Goal: Task Accomplishment & Management: Manage account settings

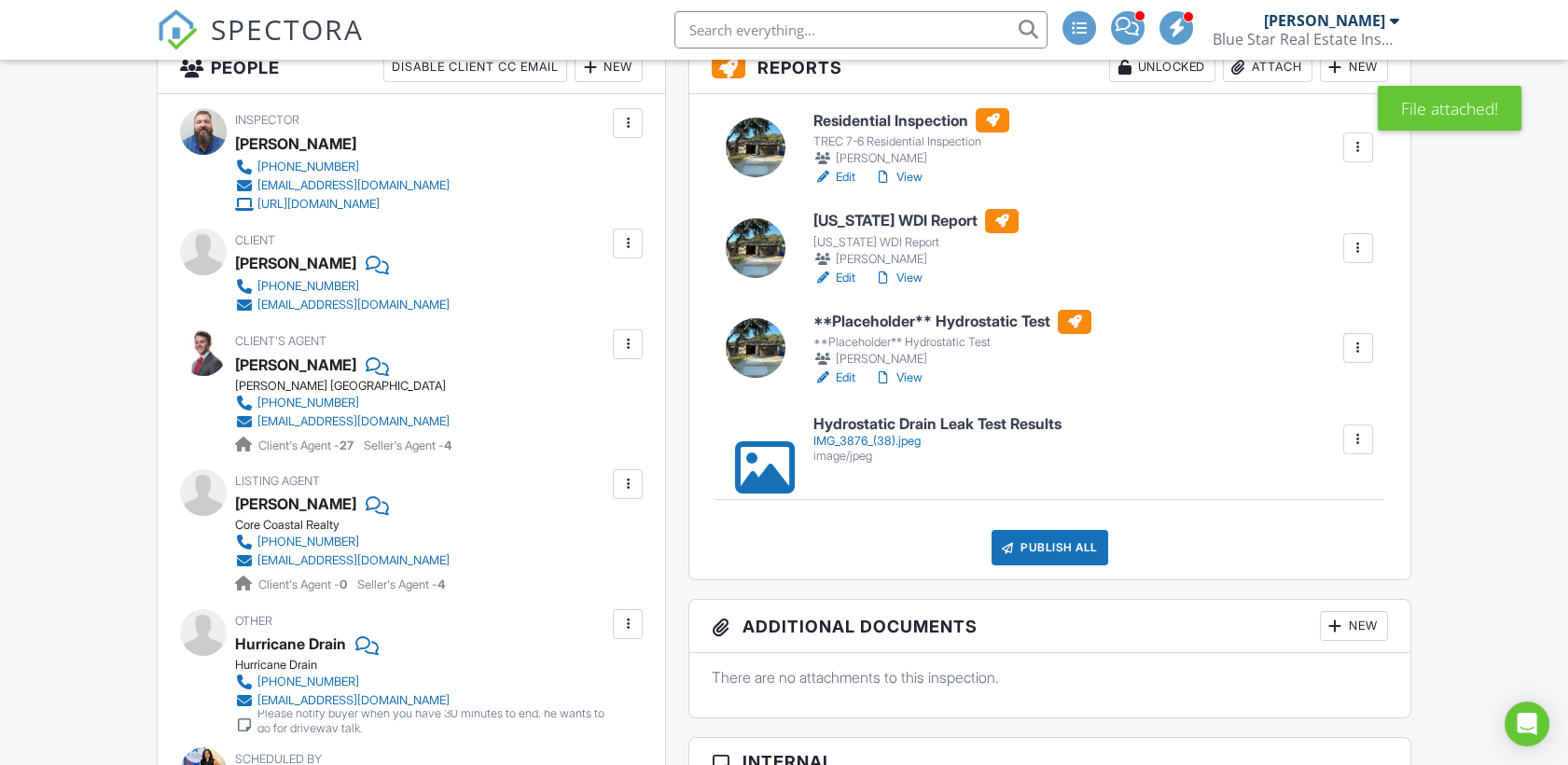
scroll to position [518, 0]
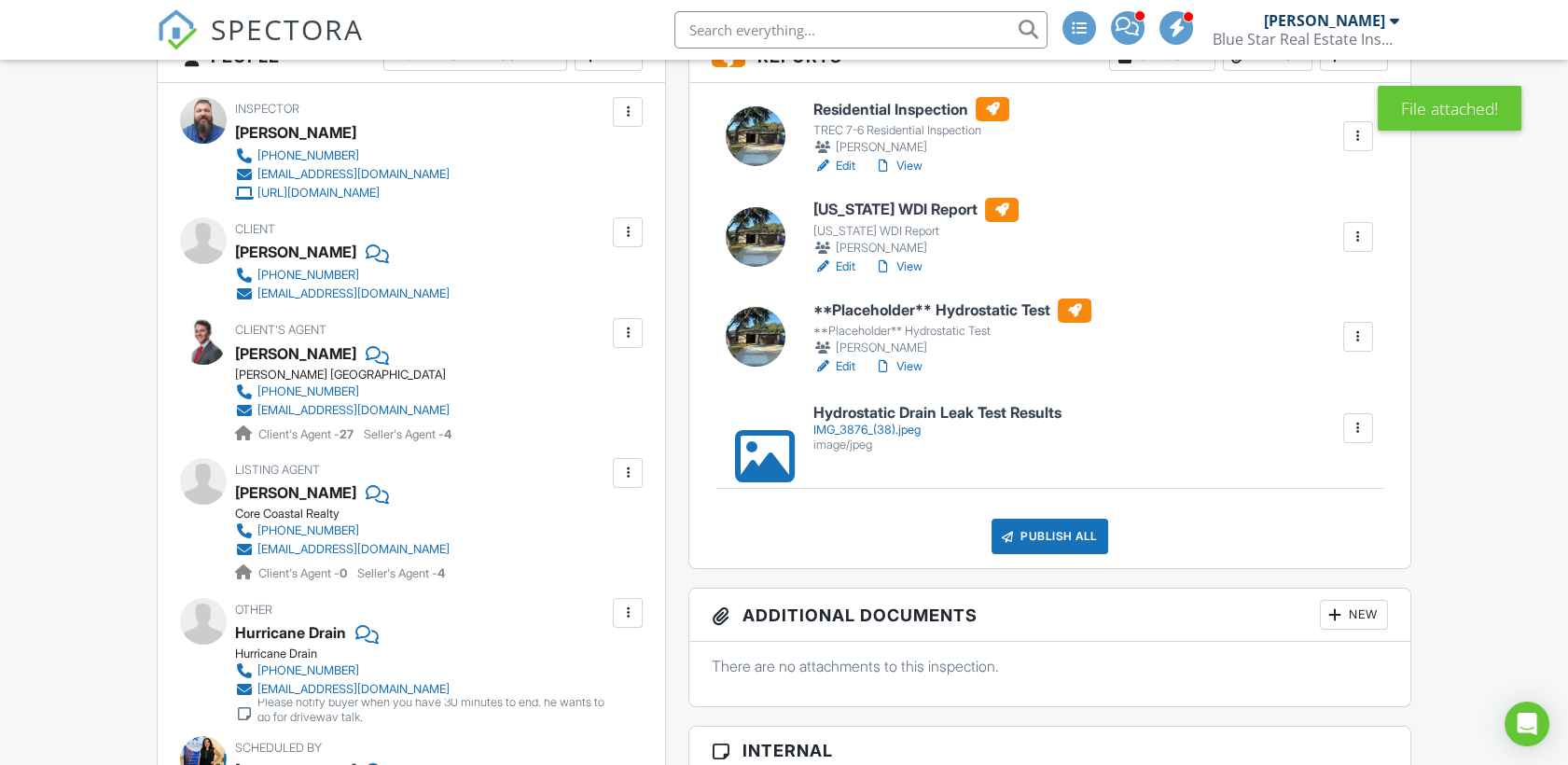
click at [872, 432] on div "IMG_3876_(38).jpeg" at bounding box center [937, 430] width 248 height 15
click at [1357, 435] on div at bounding box center [1357, 428] width 18 height 18
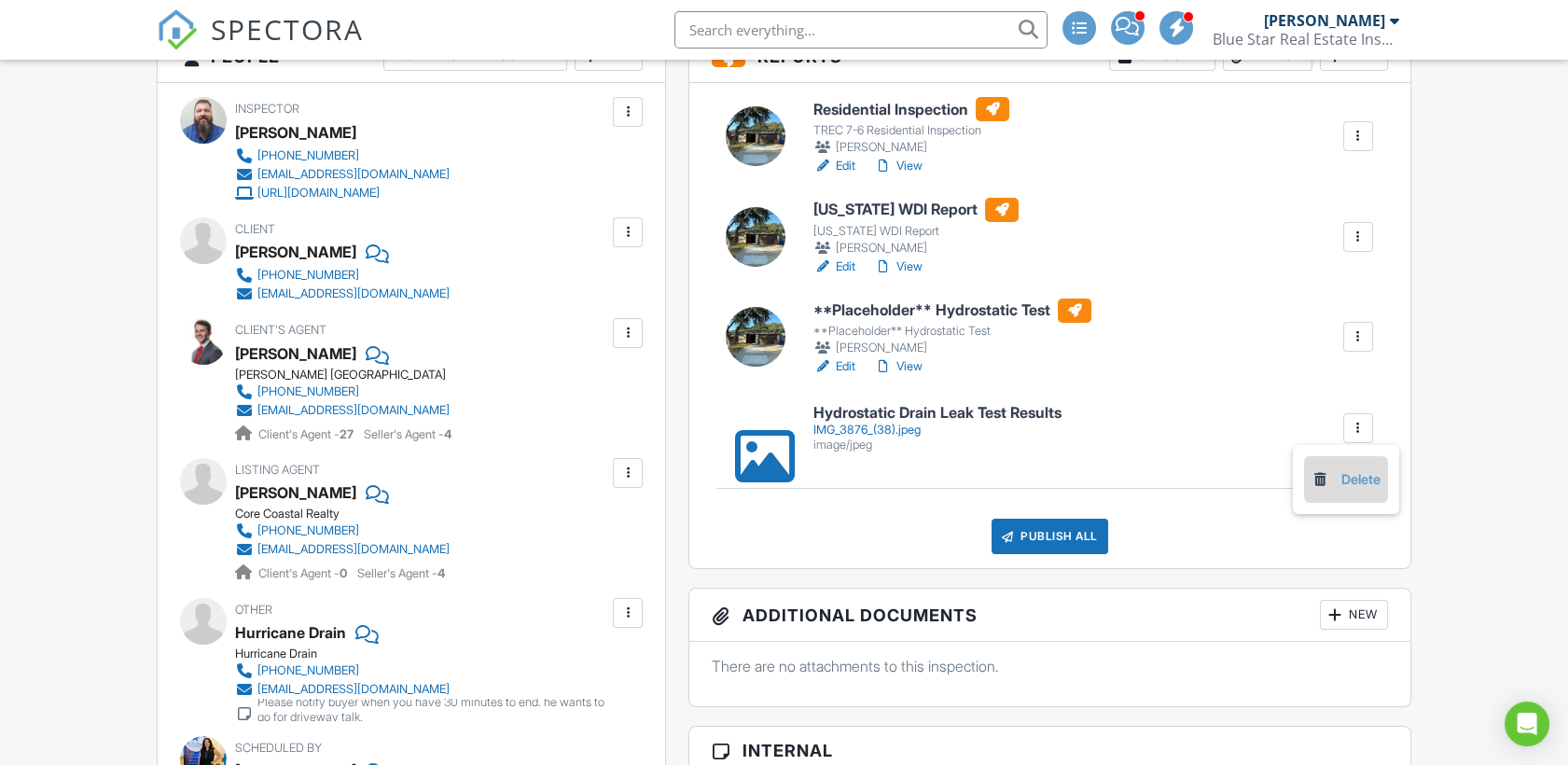
click at [1354, 479] on link "Delete" at bounding box center [1346, 480] width 69 height 20
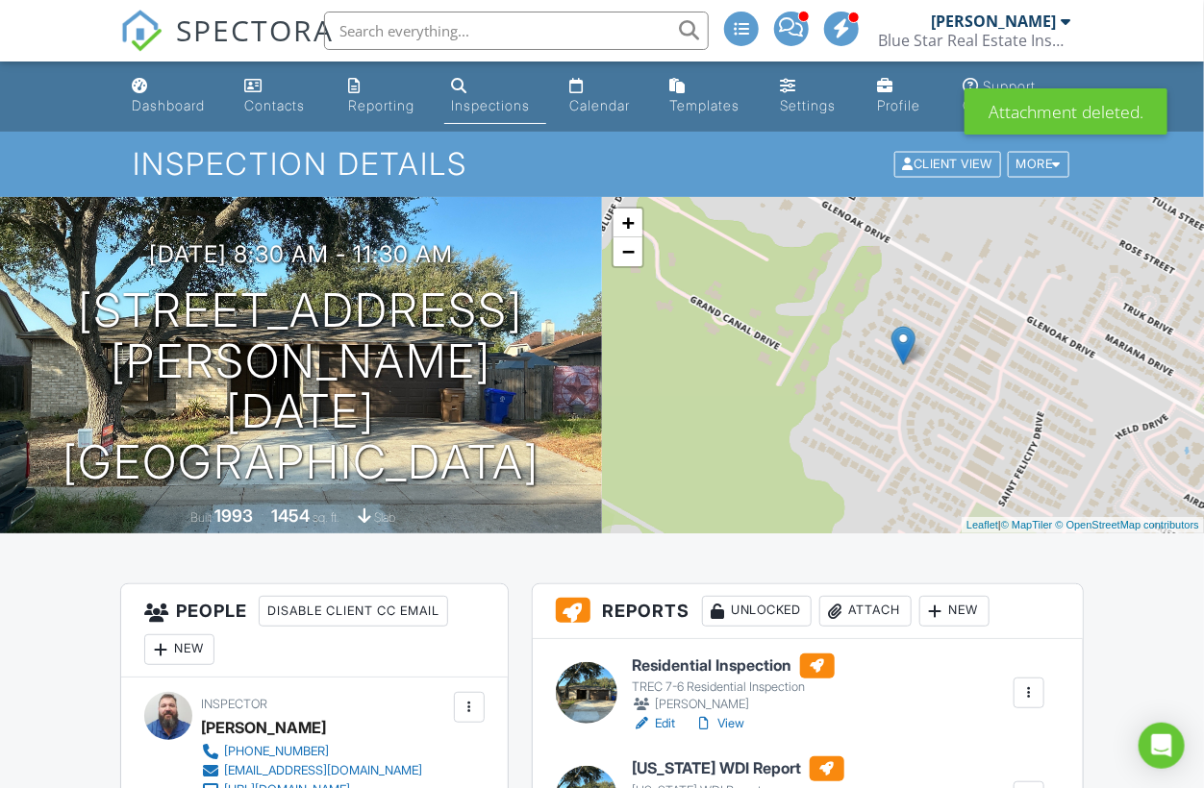
click at [866, 611] on div "Attach" at bounding box center [865, 611] width 92 height 31
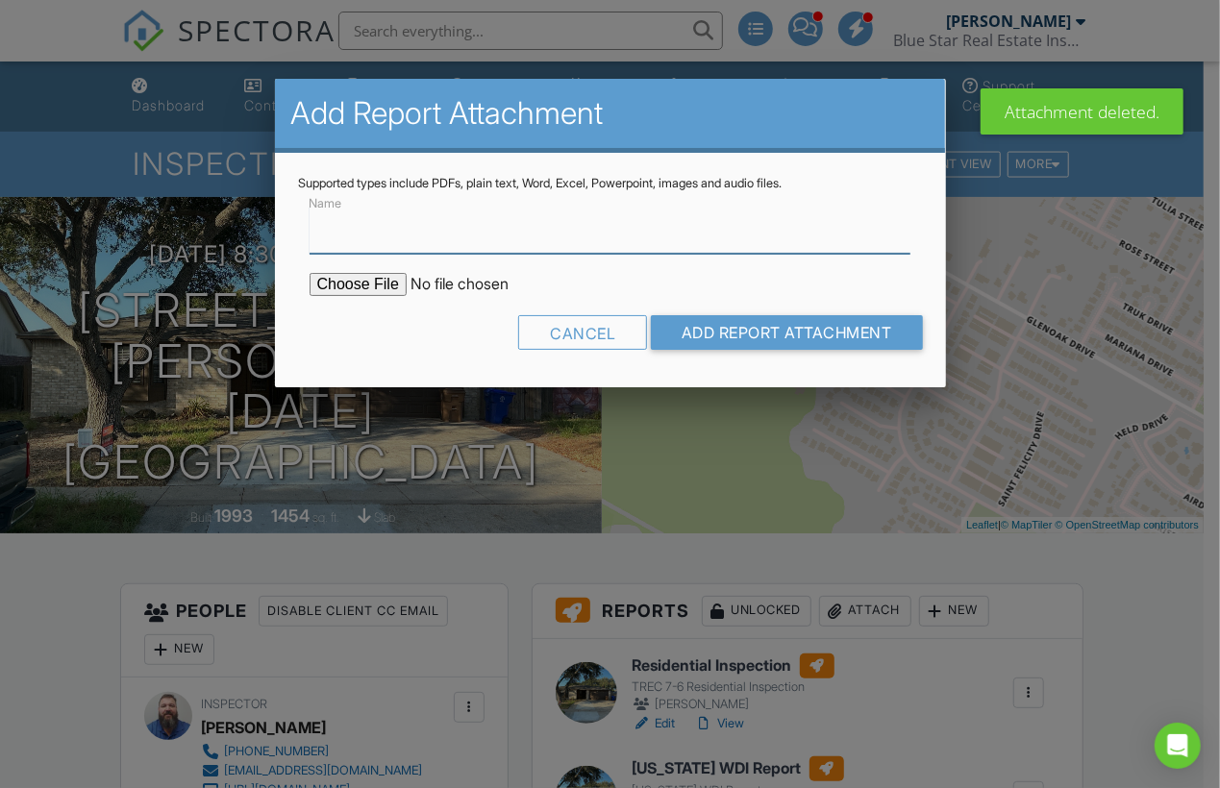
click at [467, 244] on input "Name" at bounding box center [611, 230] width 602 height 47
type input "Hydrostatic Drain Leak Test Results"
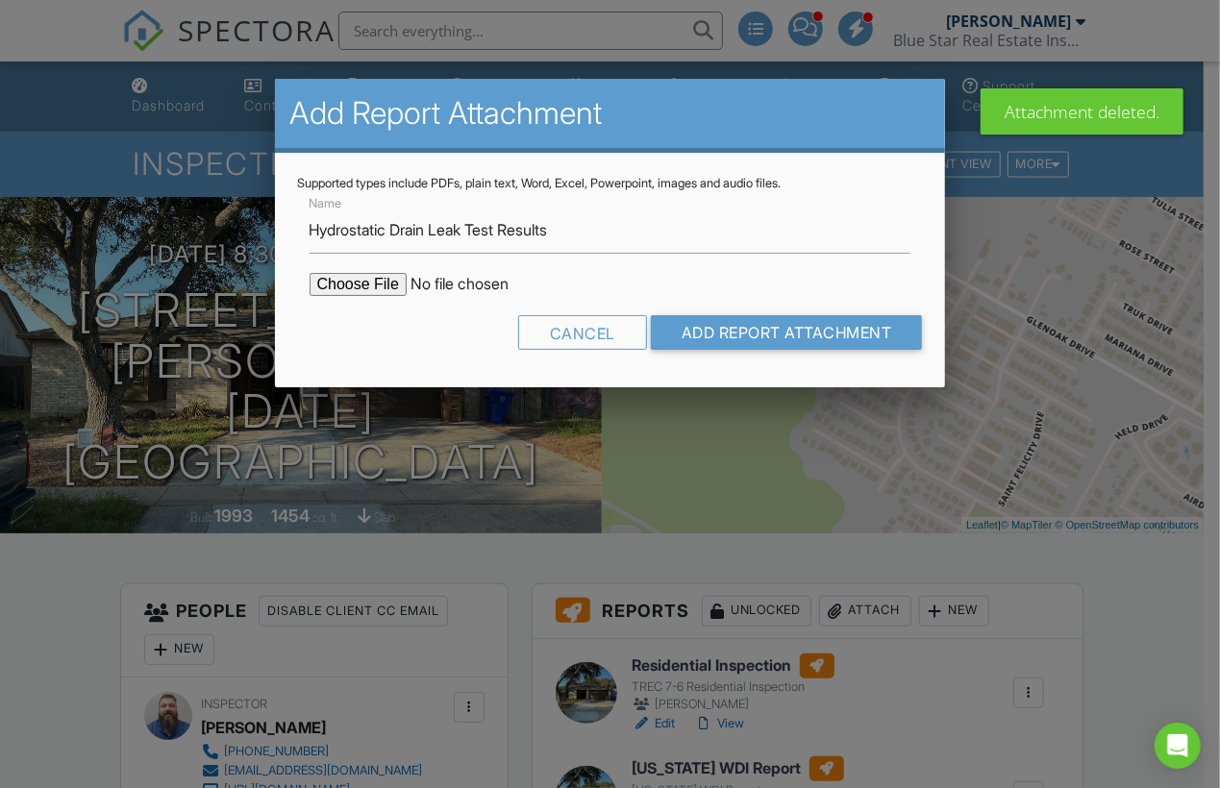
click at [377, 281] on input "file" at bounding box center [473, 284] width 327 height 23
type input "C:\fakepath\IMG_3876 (39).jpeg"
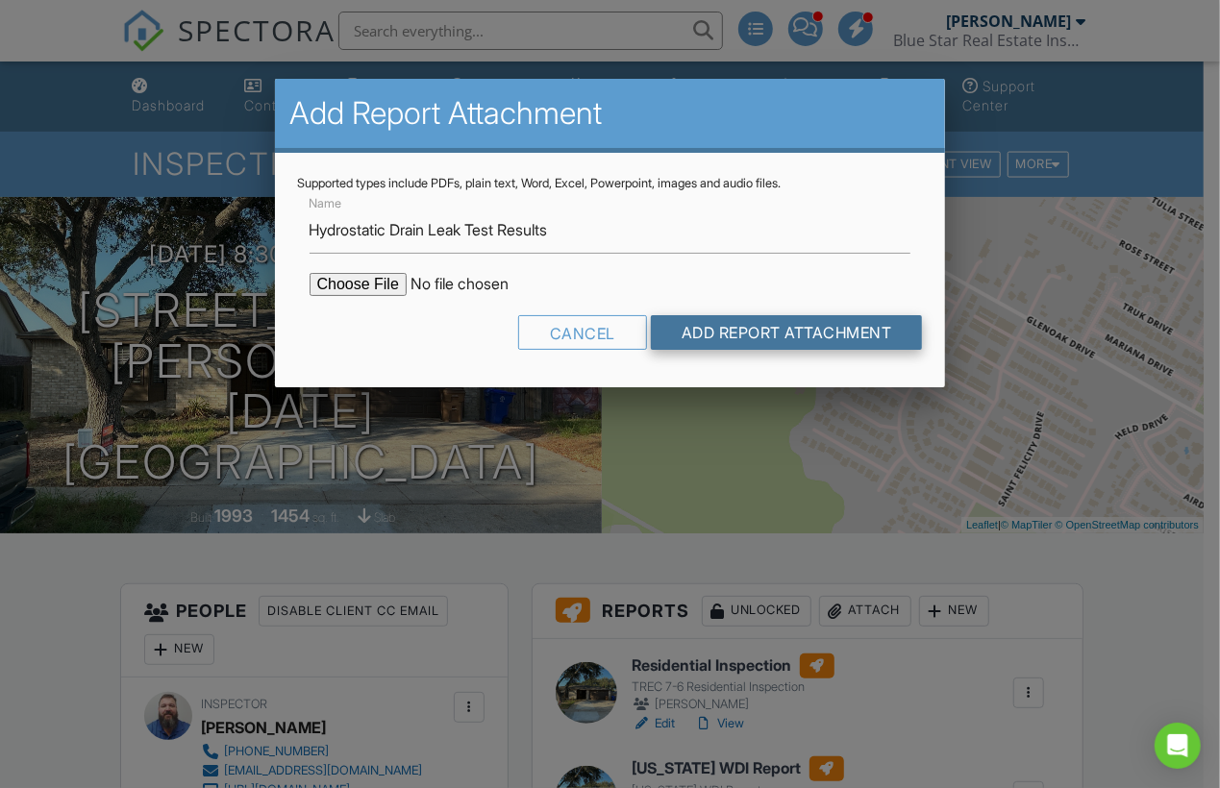
click at [731, 337] on input "Add Report Attachment" at bounding box center [787, 332] width 272 height 35
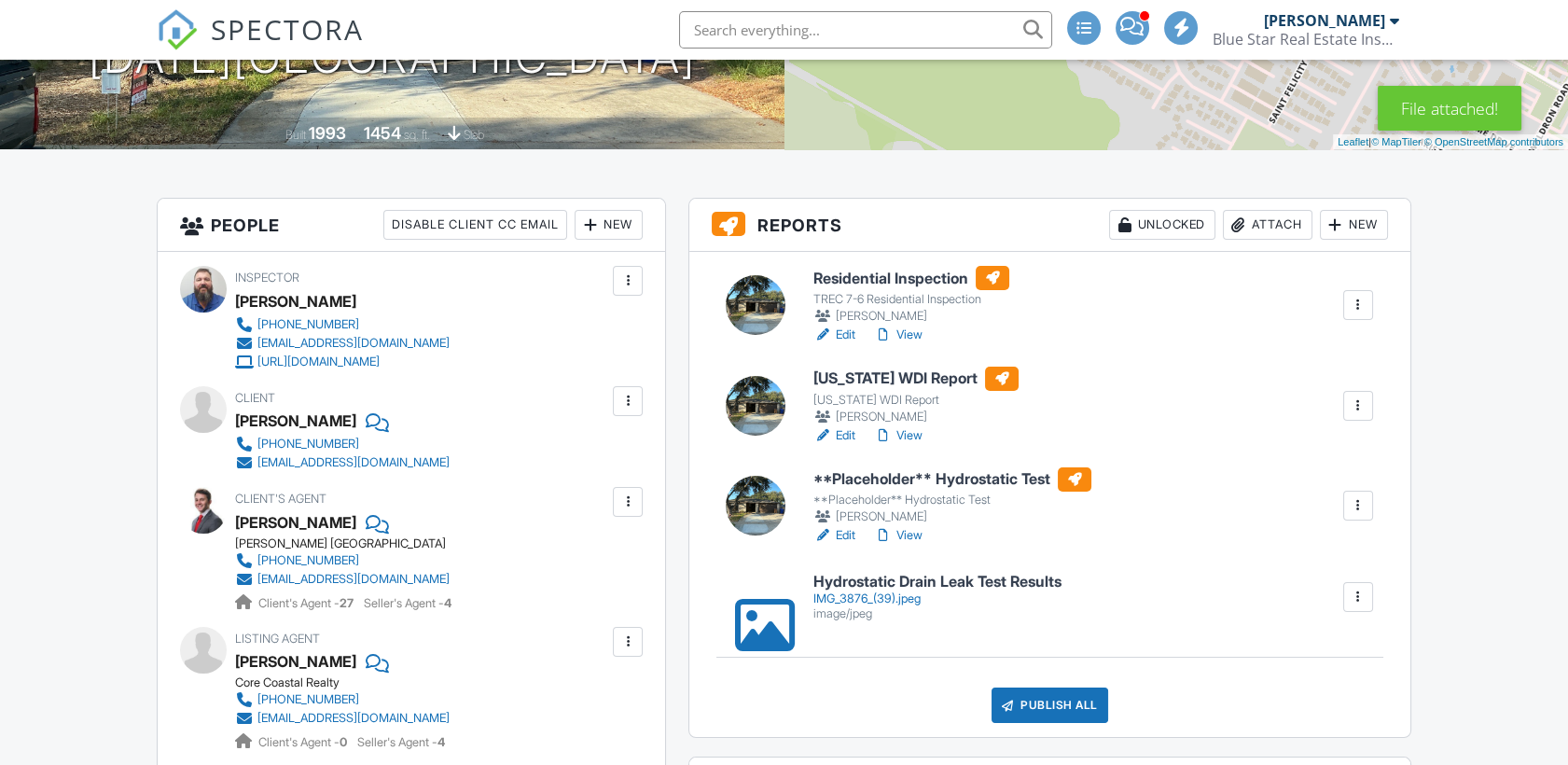
scroll to position [415, 0]
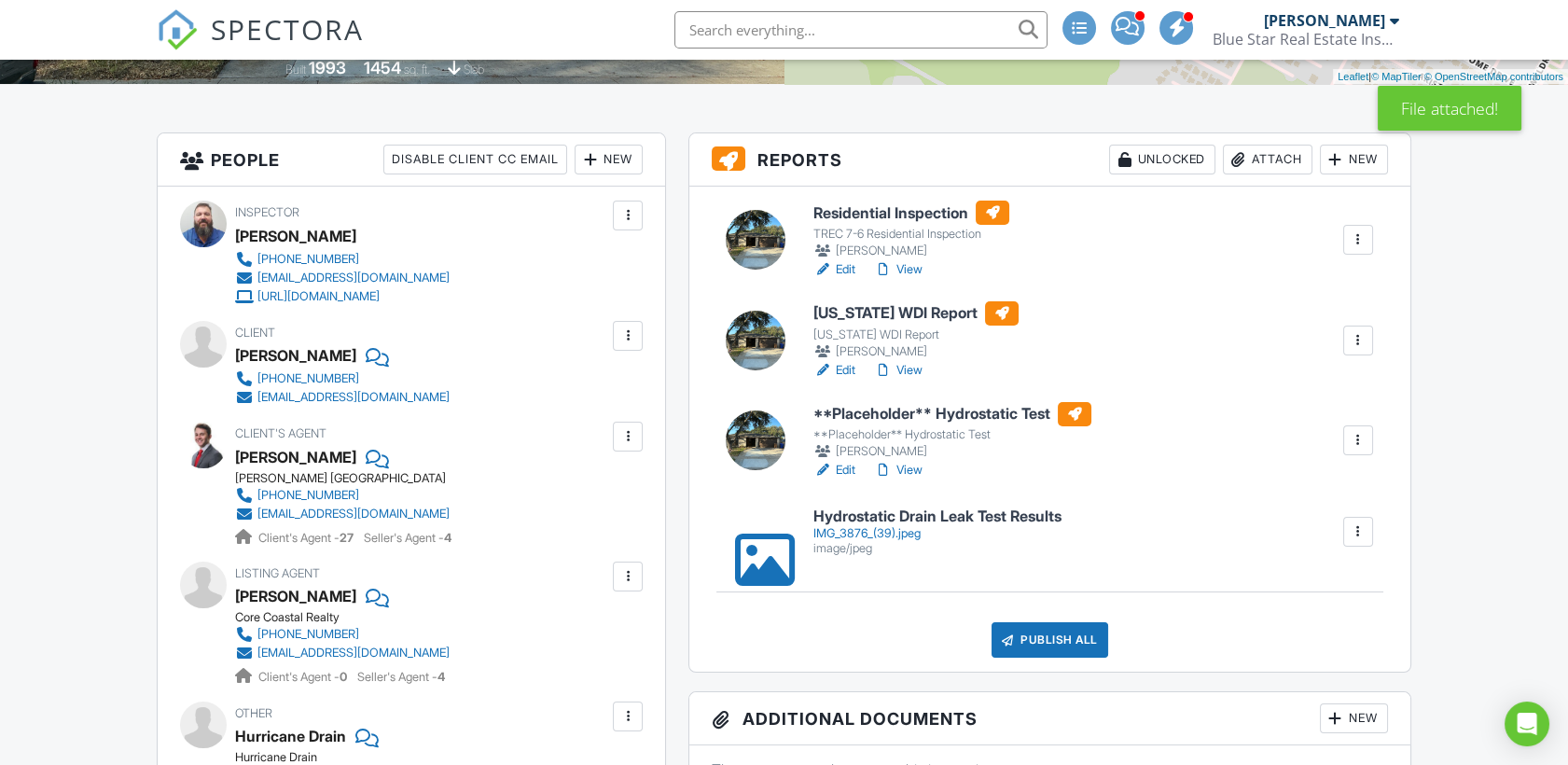
click at [845, 528] on div "IMG_3876_(39).jpeg" at bounding box center [937, 533] width 248 height 15
click at [1167, 437] on div at bounding box center [1357, 440] width 18 height 18
click at [1167, 623] on div "Delete" at bounding box center [1277, 623] width 39 height 20
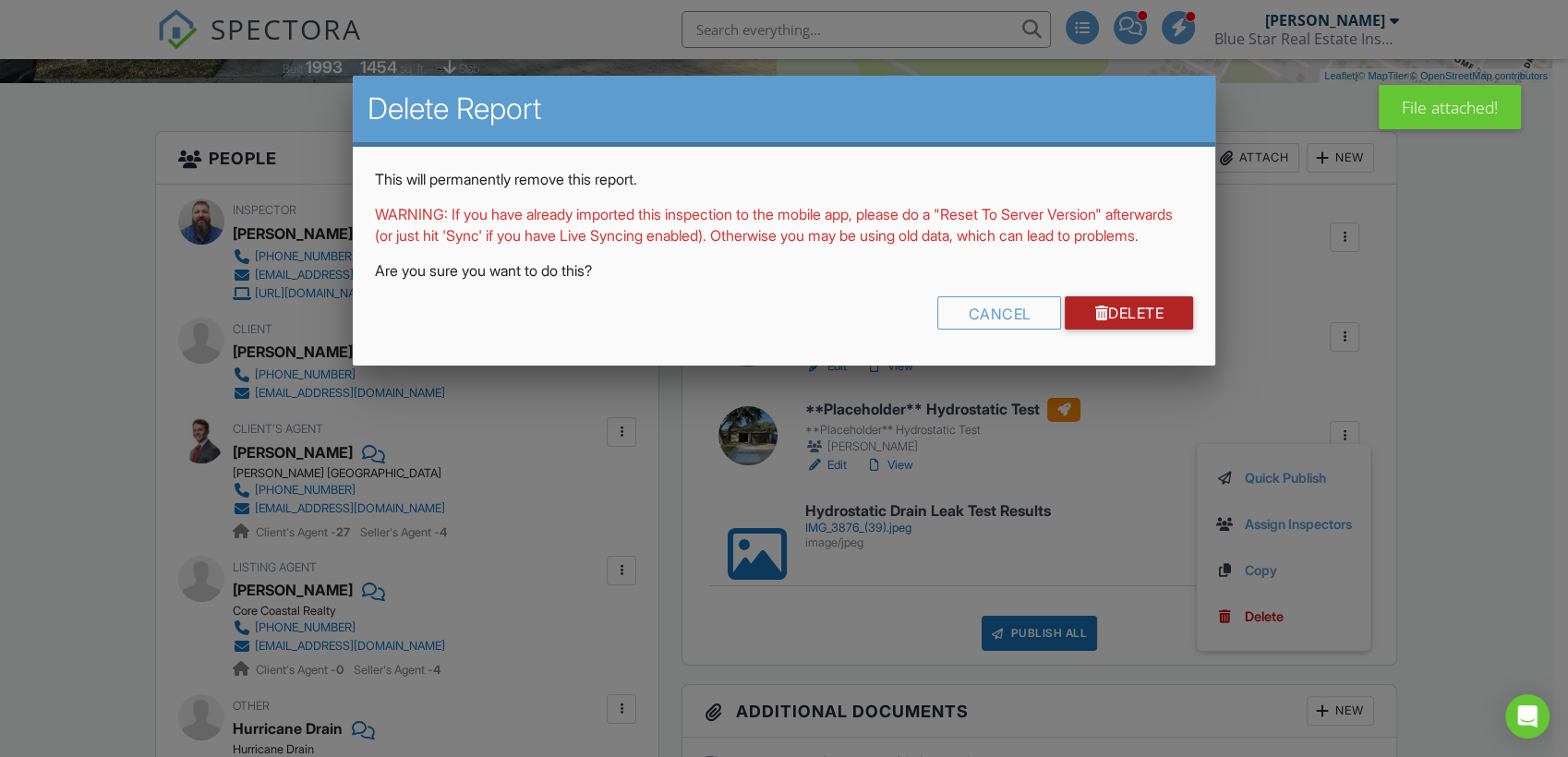
click at [1125, 324] on link "Delete" at bounding box center [1129, 313] width 129 height 34
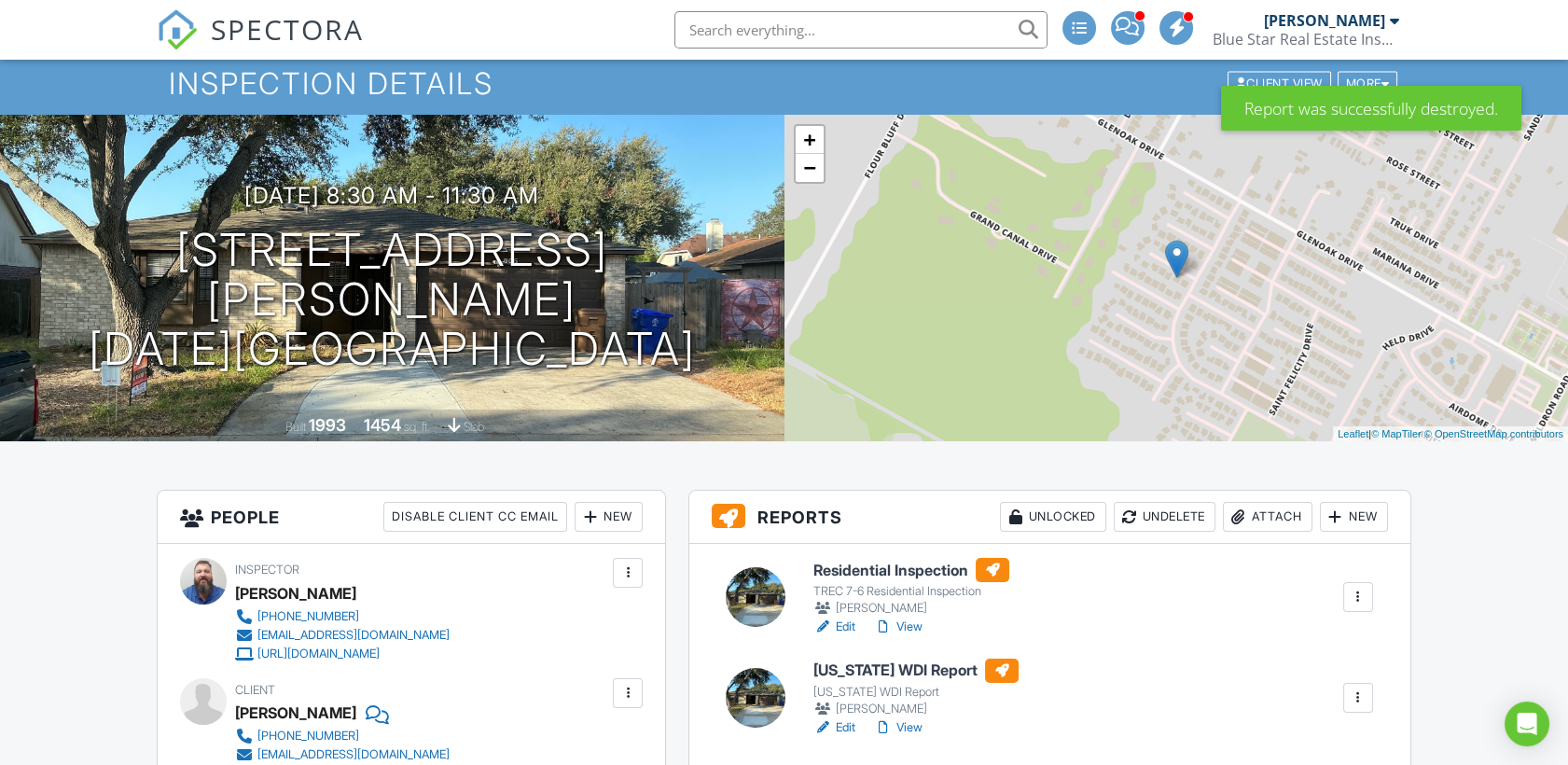
scroll to position [104, 0]
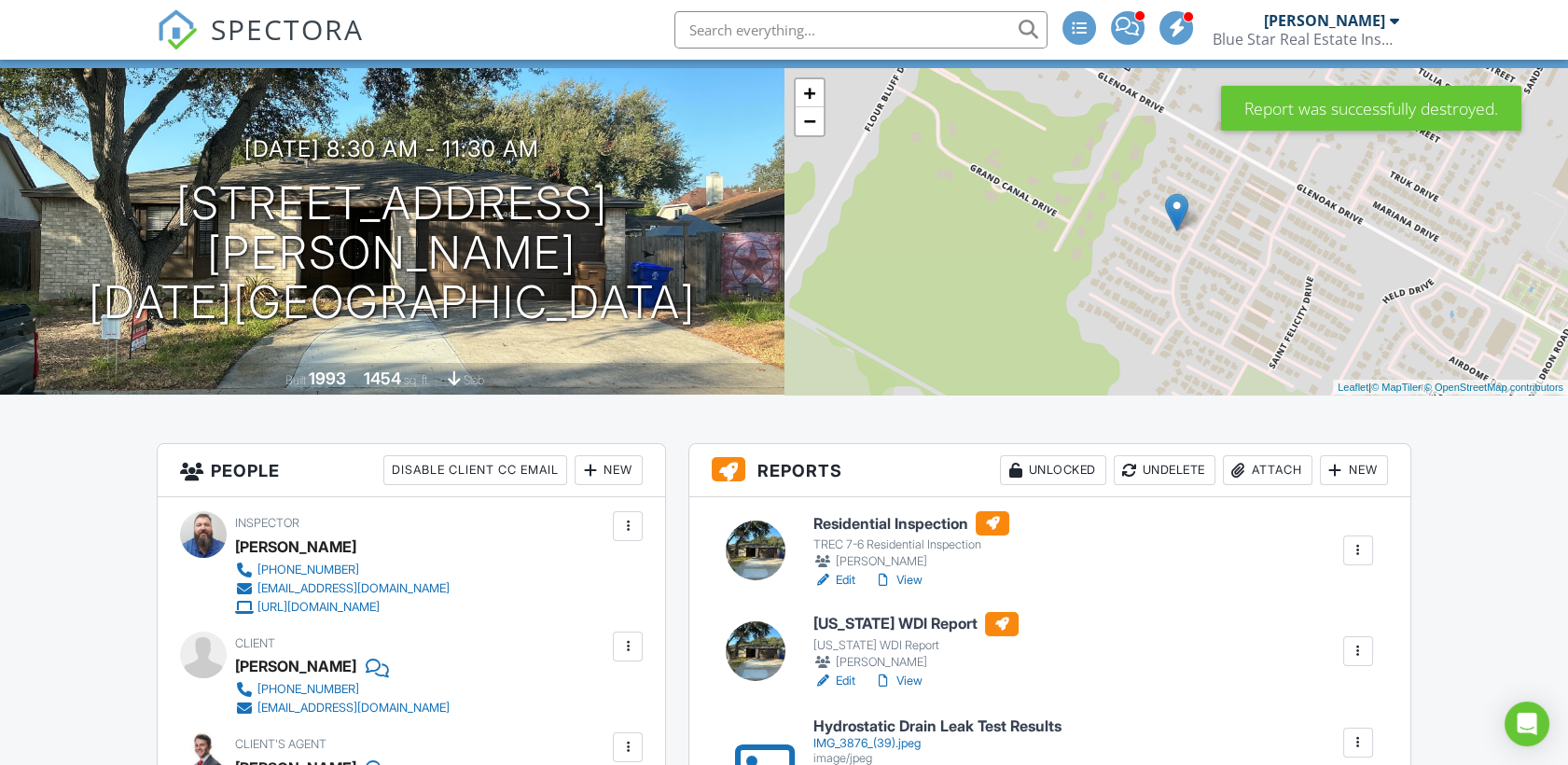
click at [917, 685] on link "View" at bounding box center [898, 681] width 49 height 18
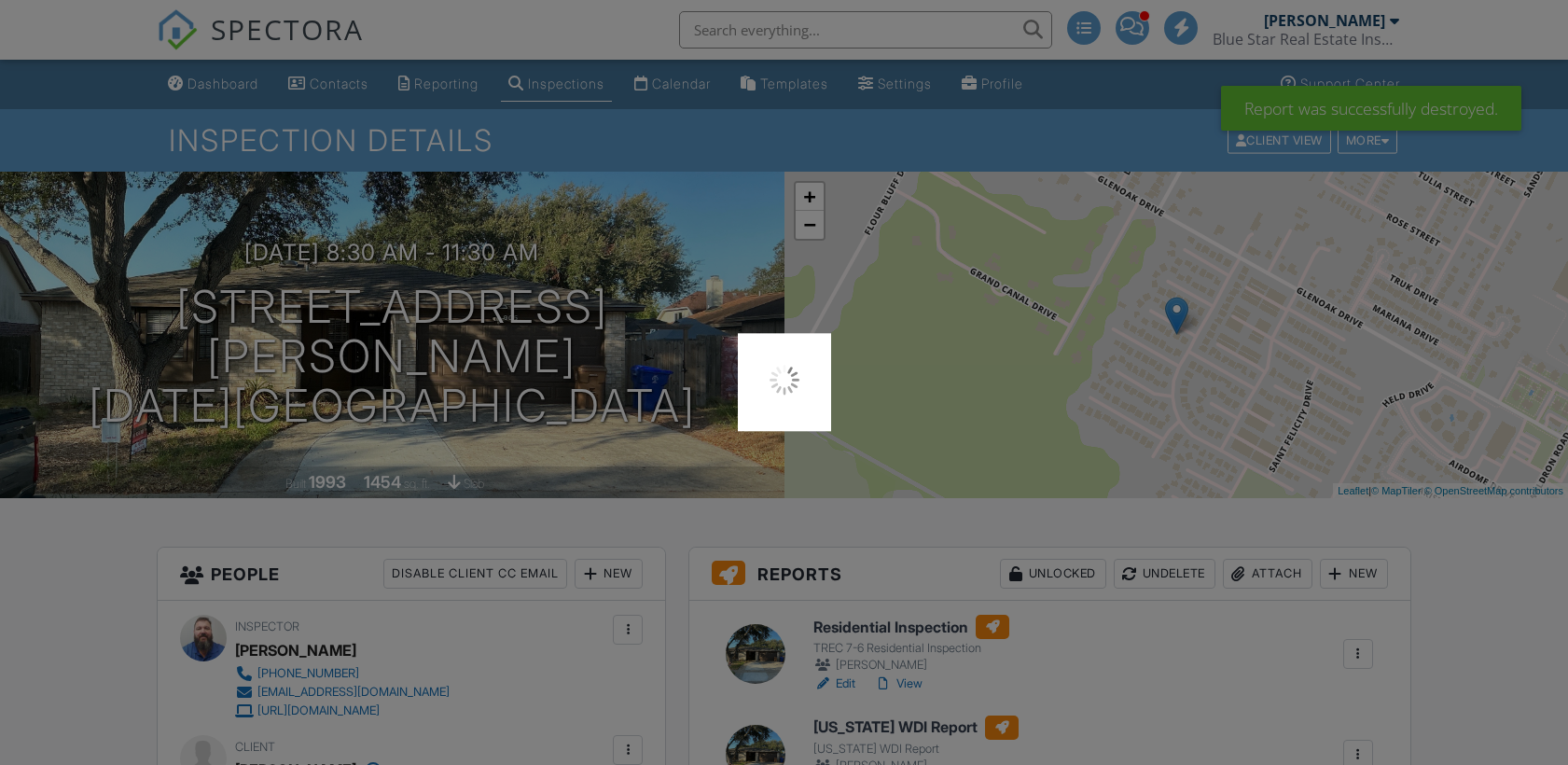
scroll to position [104, 0]
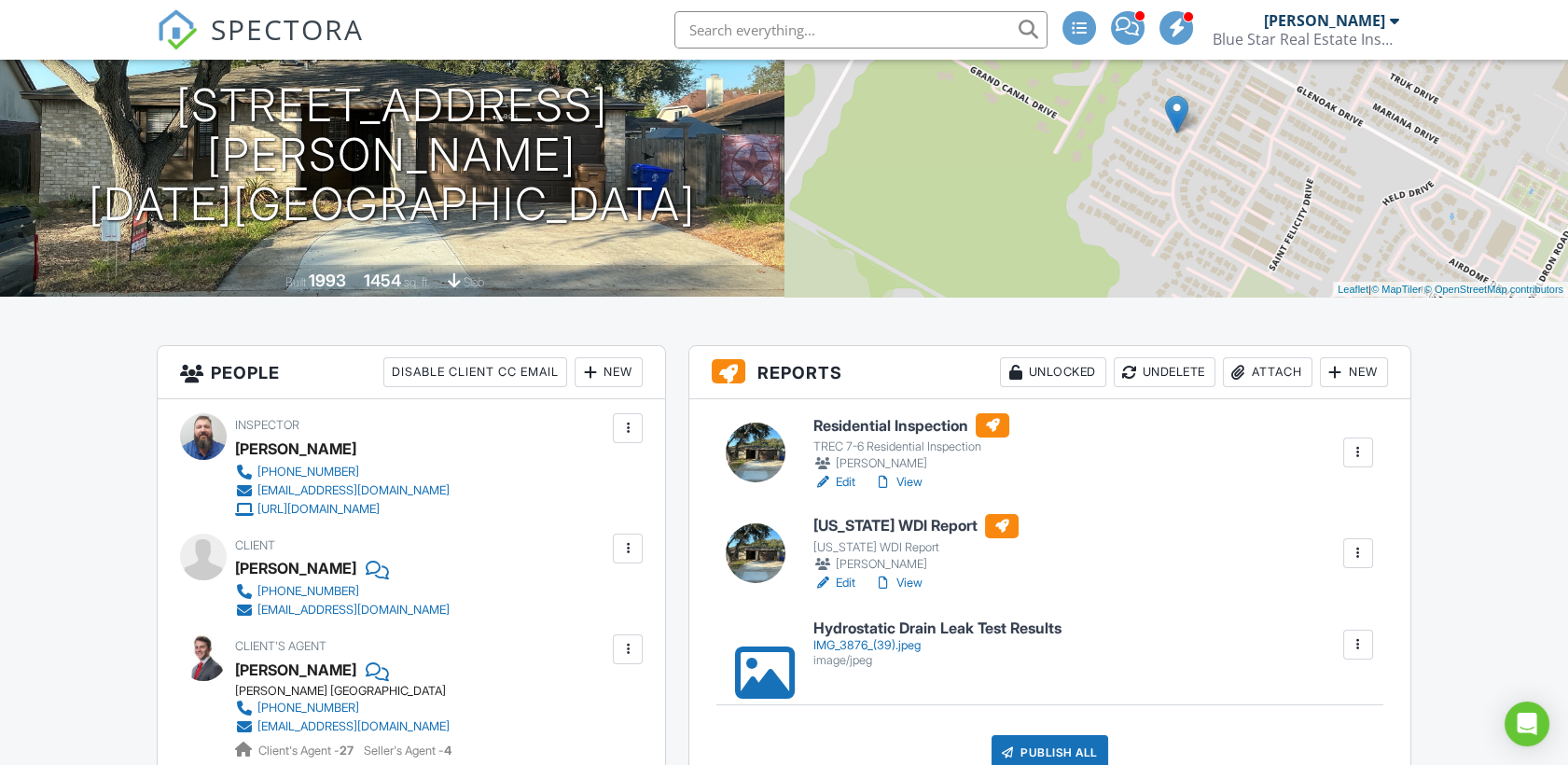
scroll to position [207, 0]
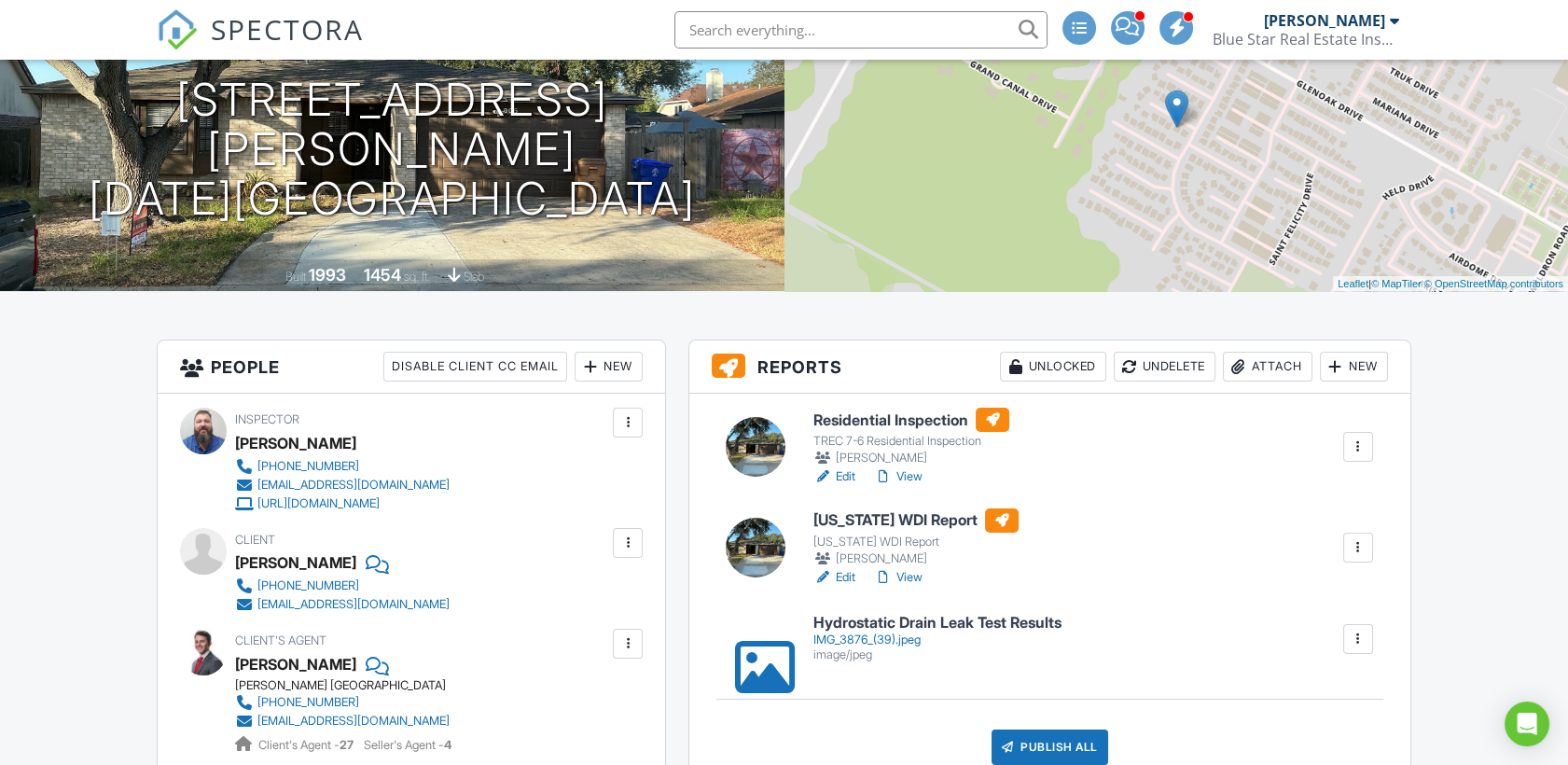
click at [913, 580] on link "View" at bounding box center [898, 578] width 49 height 18
click at [913, 472] on link "View" at bounding box center [898, 477] width 49 height 18
